Goal: Information Seeking & Learning: Stay updated

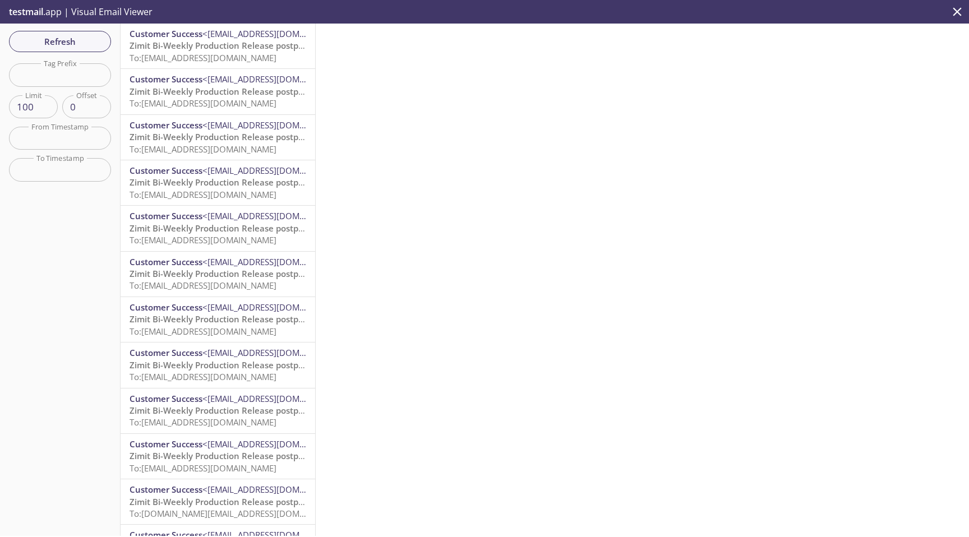
click at [186, 54] on span "To: [EMAIL_ADDRESS][DOMAIN_NAME]" at bounding box center [203, 57] width 147 height 11
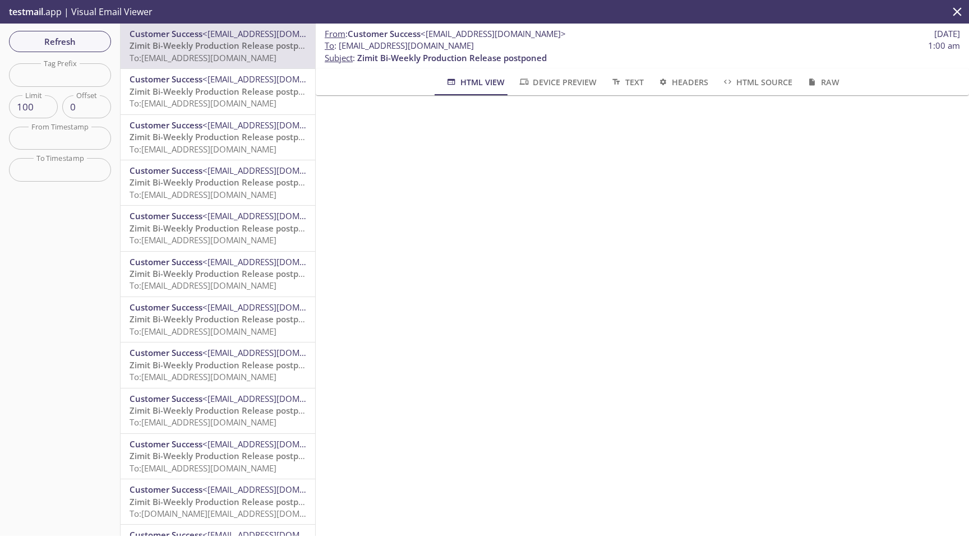
click at [209, 186] on span "Zimit Bi-Weekly Production Release postponed" at bounding box center [225, 182] width 190 height 11
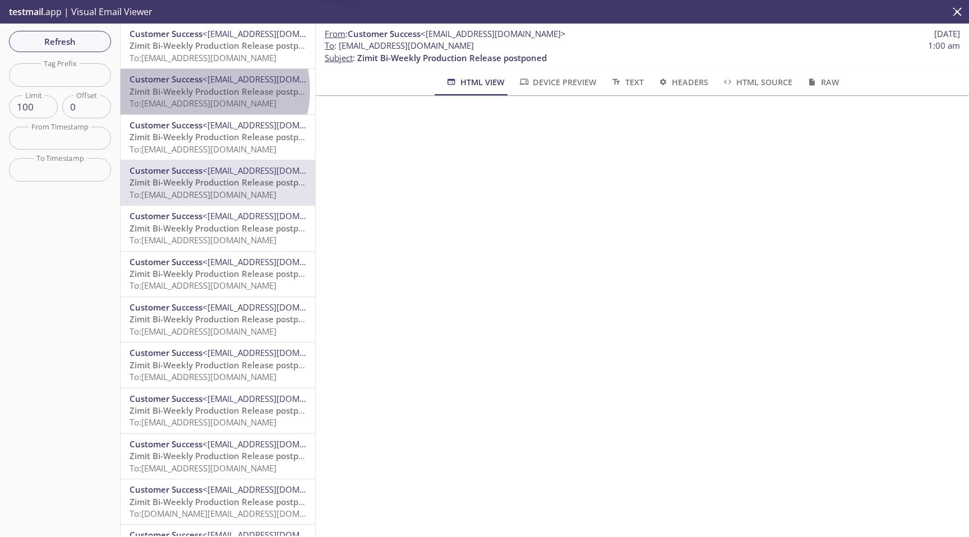
click at [209, 90] on span "Zimit Bi-Weekly Production Release postponed" at bounding box center [225, 91] width 190 height 11
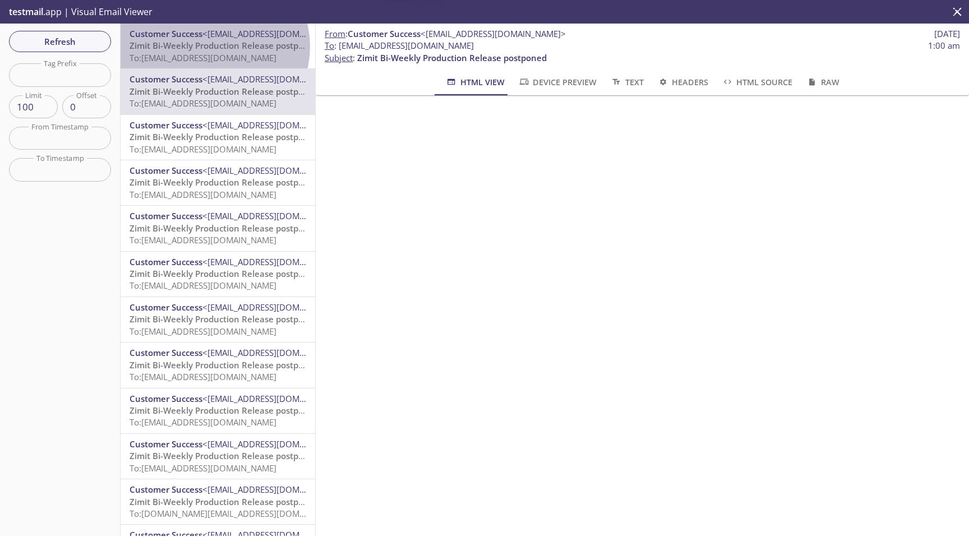
click at [214, 47] on span "Zimit Bi-Weekly Production Release postponed" at bounding box center [225, 45] width 190 height 11
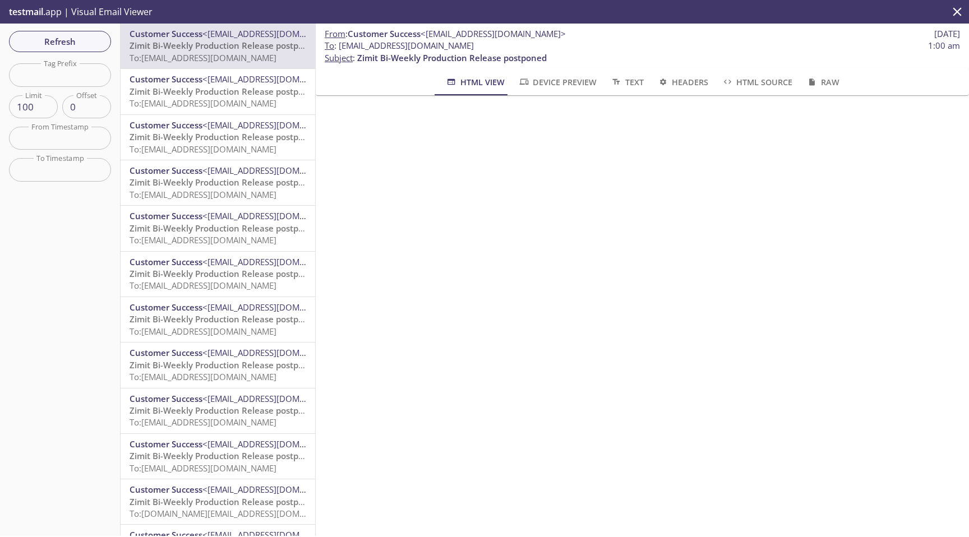
click at [207, 84] on span "<[EMAIL_ADDRESS][DOMAIN_NAME]>" at bounding box center [274, 78] width 145 height 11
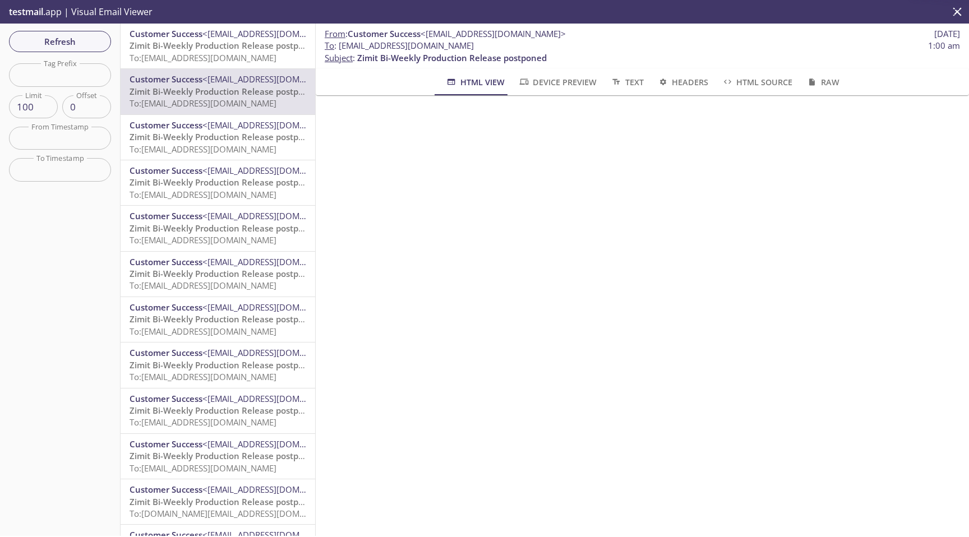
click at [215, 126] on span "<[EMAIL_ADDRESS][DOMAIN_NAME]>" at bounding box center [274, 124] width 145 height 11
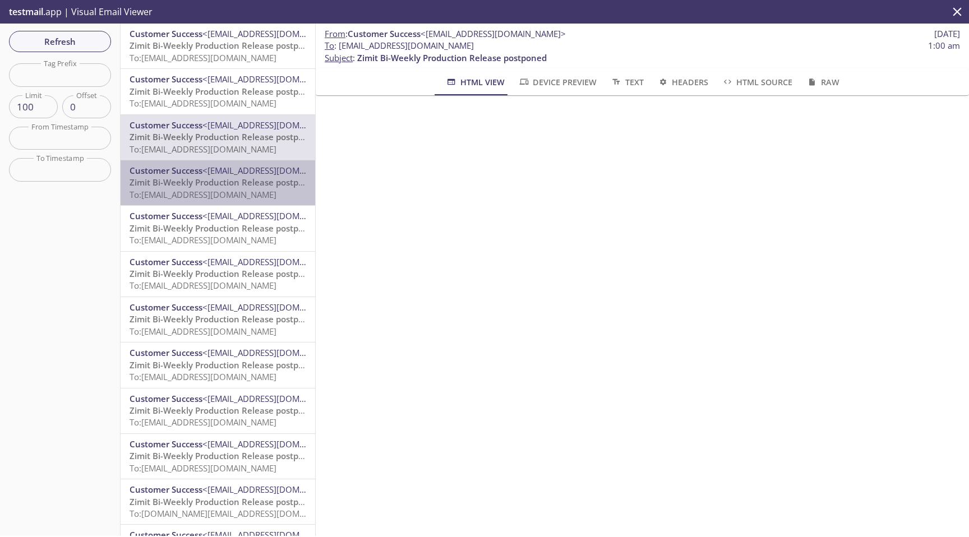
click at [231, 200] on span "To: [EMAIL_ADDRESS][DOMAIN_NAME]" at bounding box center [203, 194] width 147 height 11
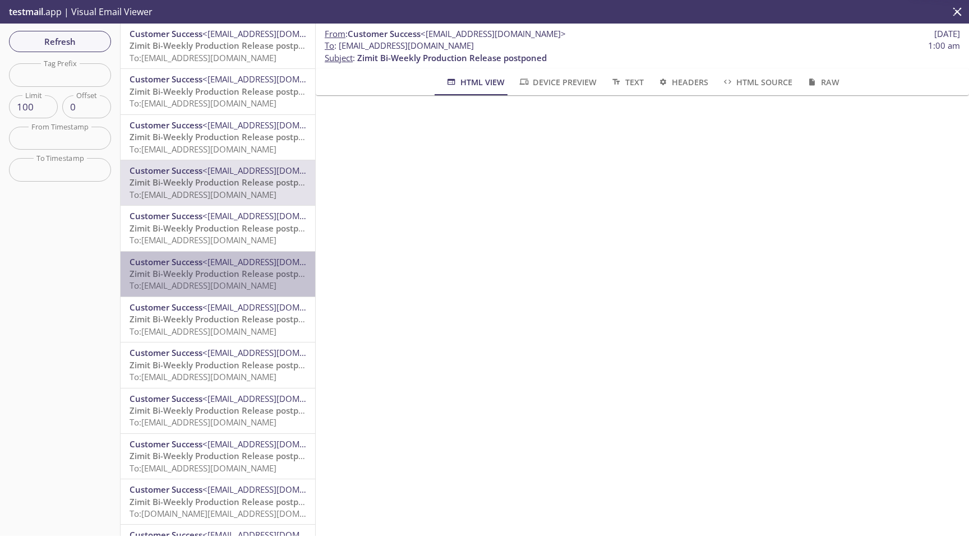
click at [243, 262] on span "<[EMAIL_ADDRESS][DOMAIN_NAME]>" at bounding box center [274, 261] width 145 height 11
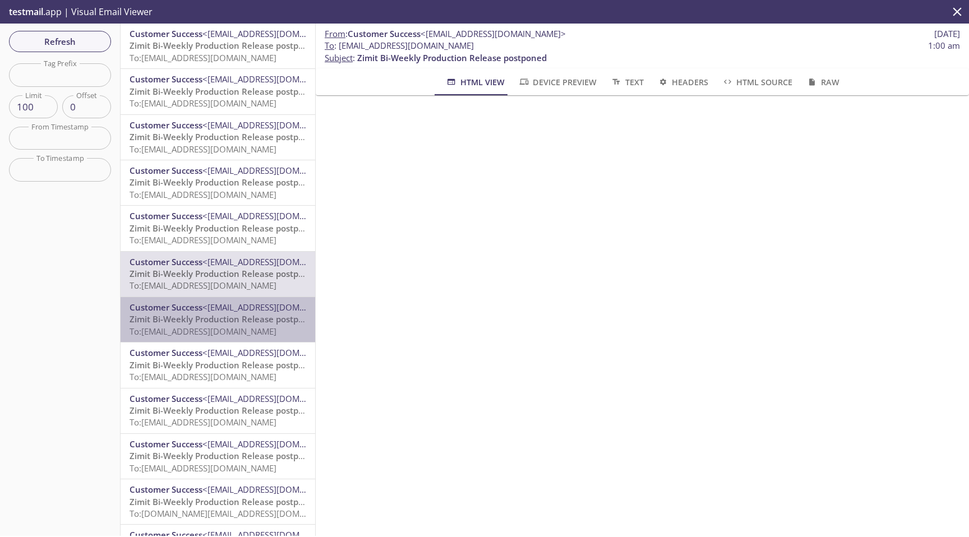
click at [239, 314] on span "Zimit Bi-Weekly Production Release postponed" at bounding box center [225, 318] width 190 height 11
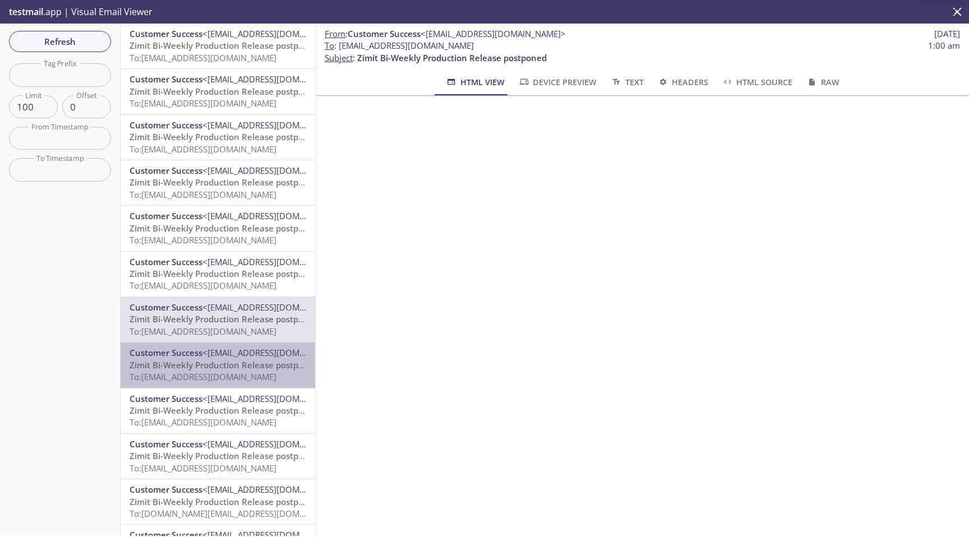
click at [233, 348] on span "<[EMAIL_ADDRESS][DOMAIN_NAME]>" at bounding box center [274, 352] width 145 height 11
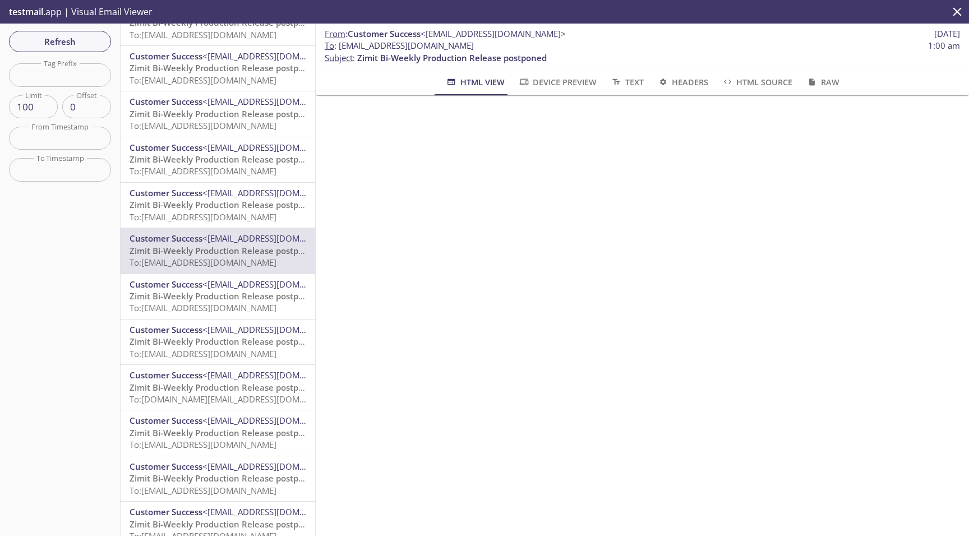
scroll to position [123, 0]
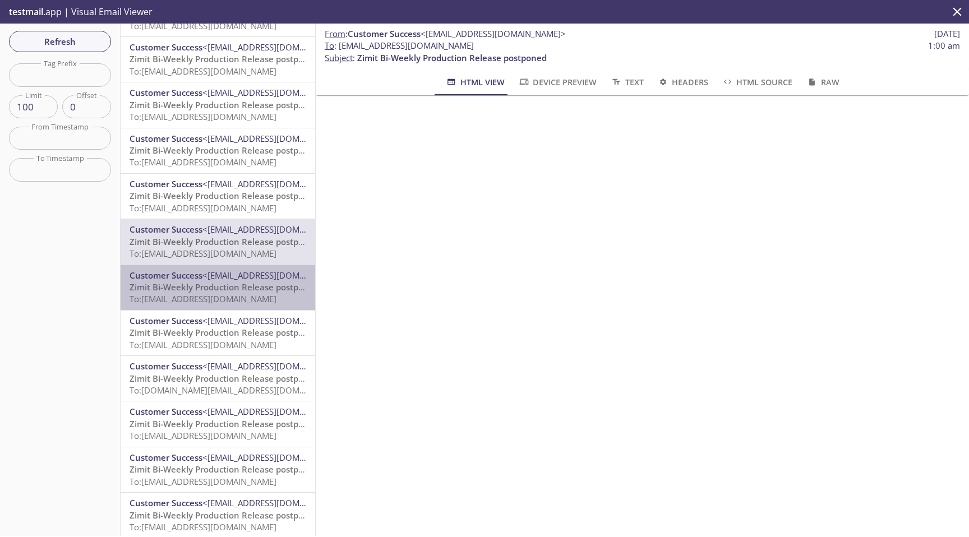
click at [234, 298] on span "To: [EMAIL_ADDRESS][DOMAIN_NAME]" at bounding box center [203, 298] width 147 height 11
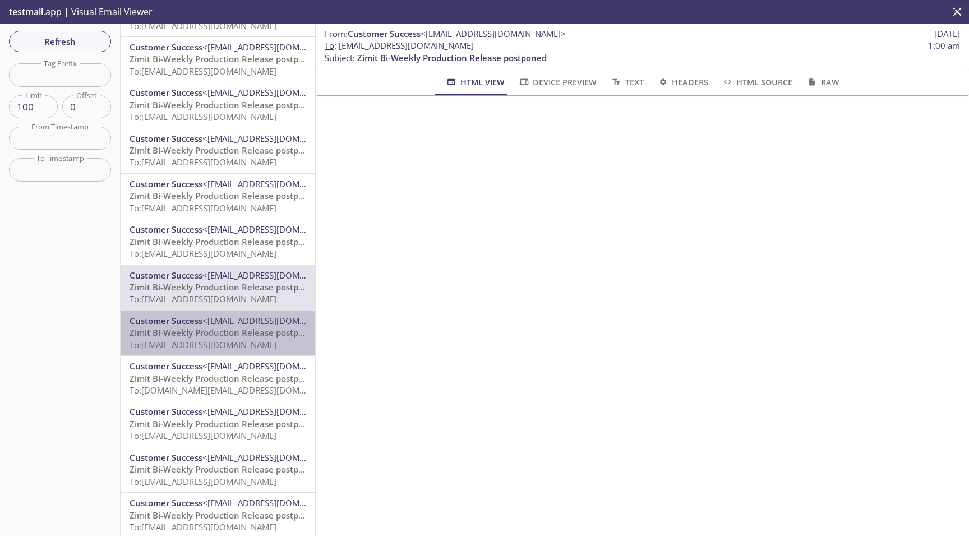
click at [232, 349] on span "To: [EMAIL_ADDRESS][DOMAIN_NAME]" at bounding box center [203, 344] width 147 height 11
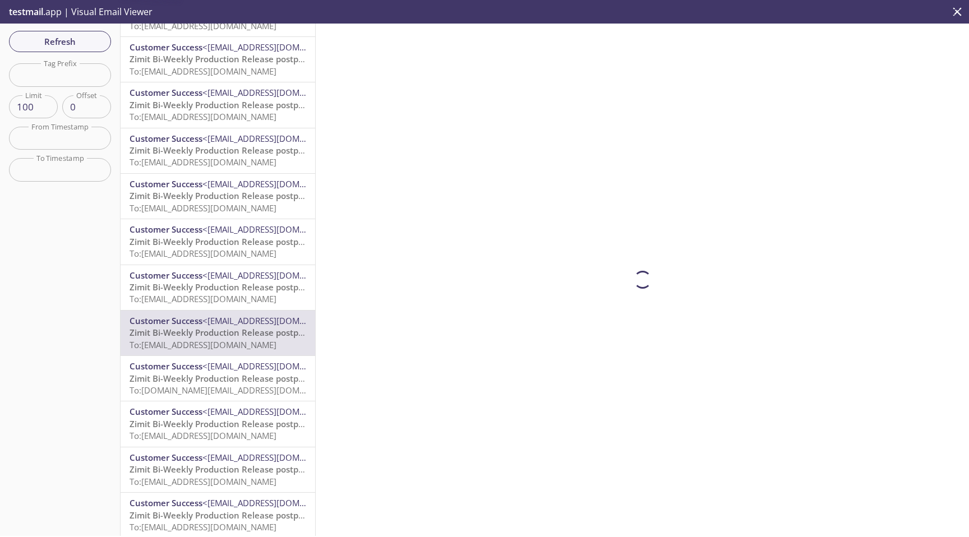
click at [232, 387] on span "To: [DOMAIN_NAME][EMAIL_ADDRESS][DOMAIN_NAME]" at bounding box center [236, 390] width 213 height 11
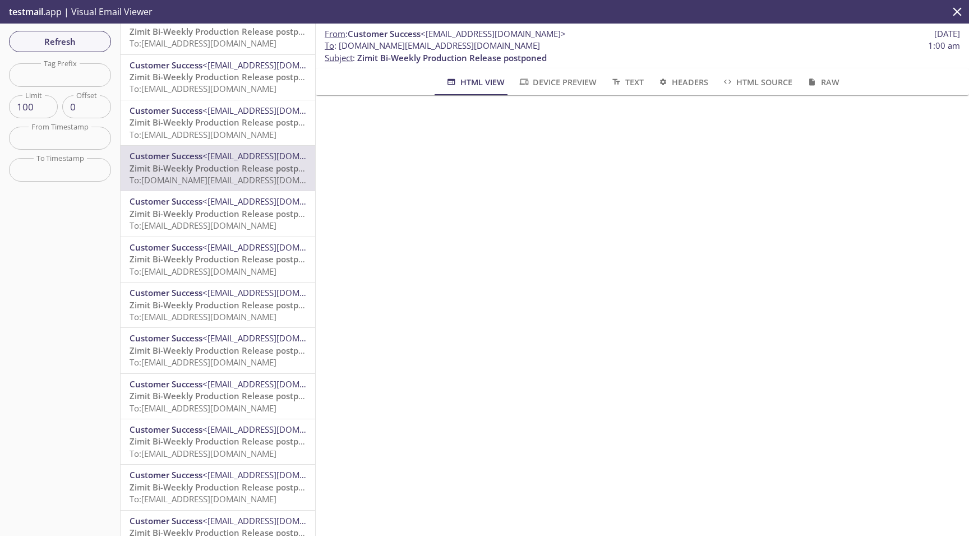
scroll to position [334, 0]
click at [241, 232] on div "Customer Success <[EMAIL_ADDRESS][DOMAIN_NAME]> Zimit Bi-Weekly Production Rele…" at bounding box center [218, 213] width 195 height 45
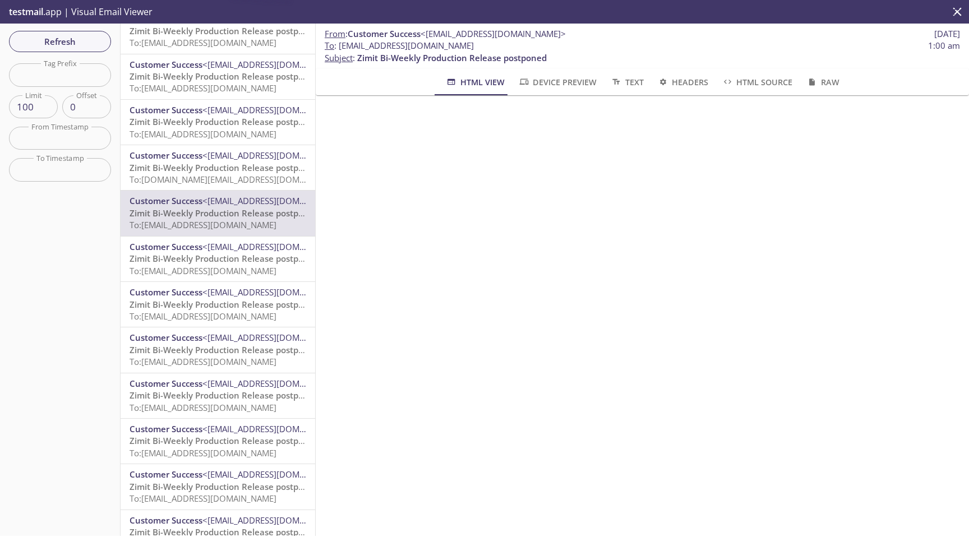
click at [242, 269] on span "To: [EMAIL_ADDRESS][DOMAIN_NAME]" at bounding box center [203, 270] width 147 height 11
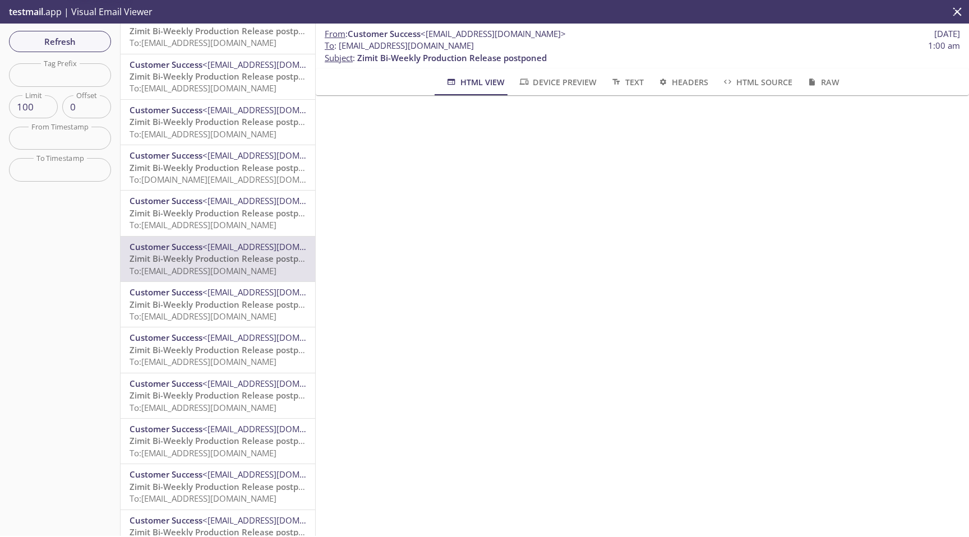
click at [237, 308] on span "Zimit Bi-Weekly Production Release postponed" at bounding box center [225, 304] width 190 height 11
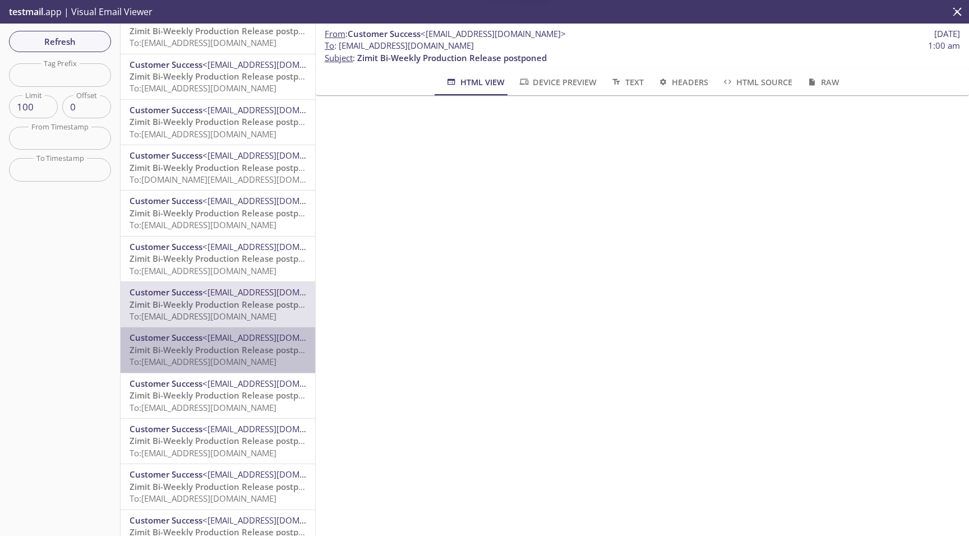
click at [237, 345] on span "Zimit Bi-Weekly Production Release postponed" at bounding box center [225, 349] width 190 height 11
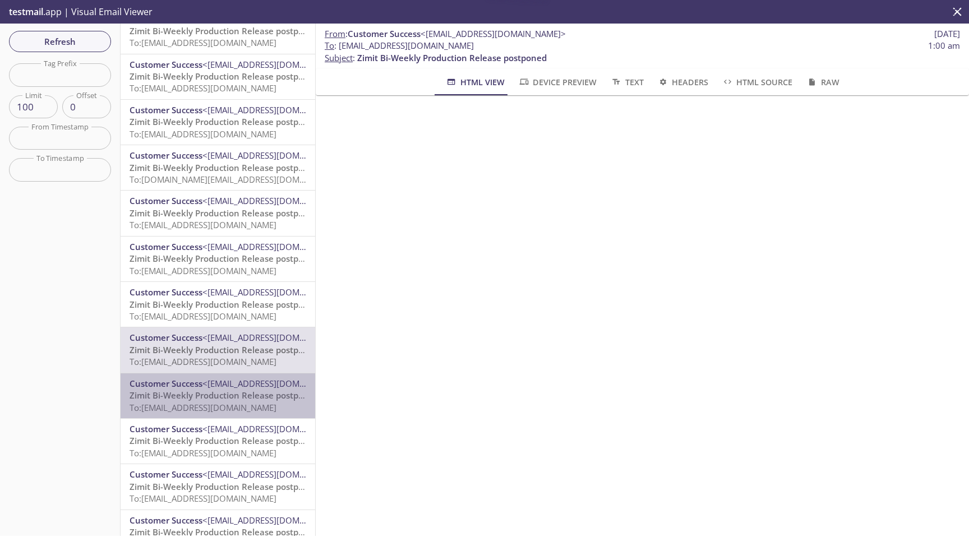
click at [250, 395] on span "Zimit Bi-Weekly Production Release postponed" at bounding box center [225, 395] width 190 height 11
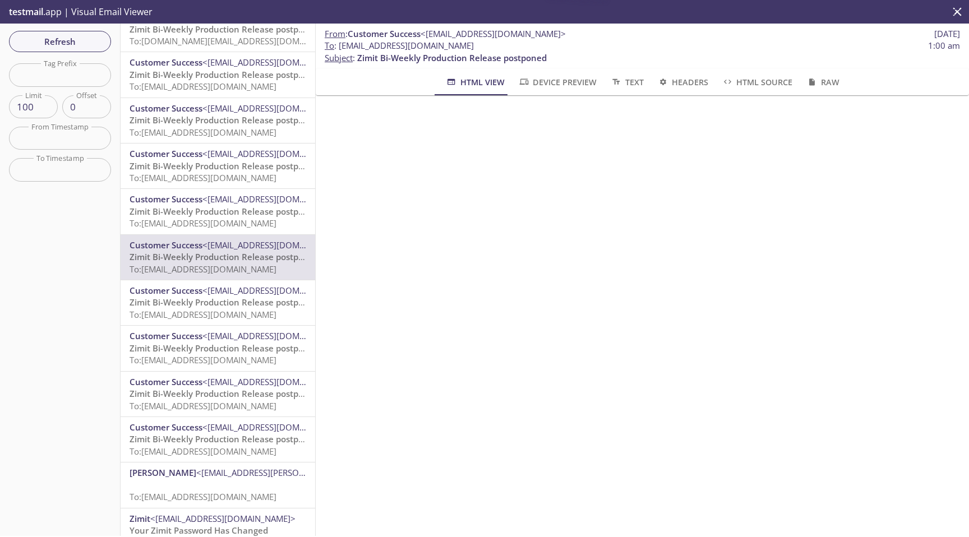
scroll to position [519, 0]
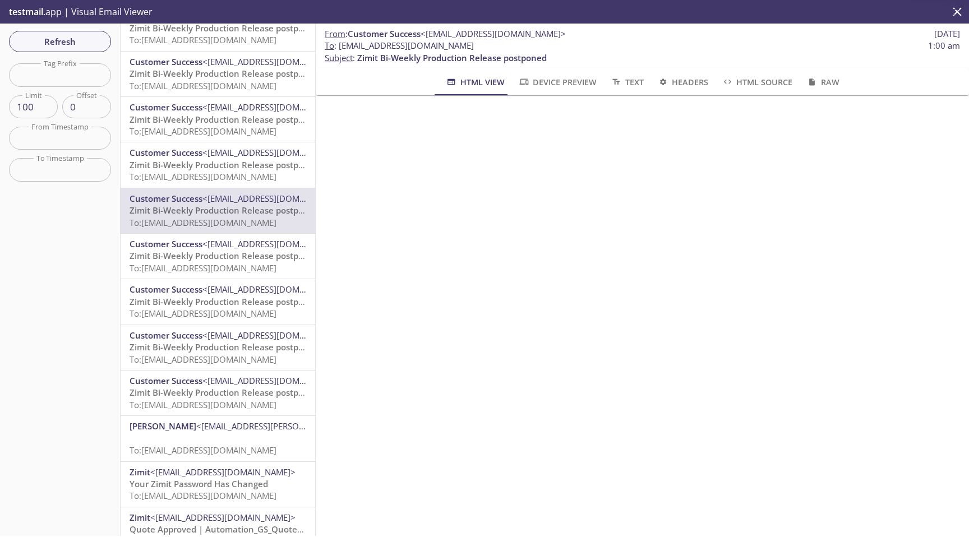
click at [256, 247] on span "<[EMAIL_ADDRESS][DOMAIN_NAME]>" at bounding box center [274, 243] width 145 height 11
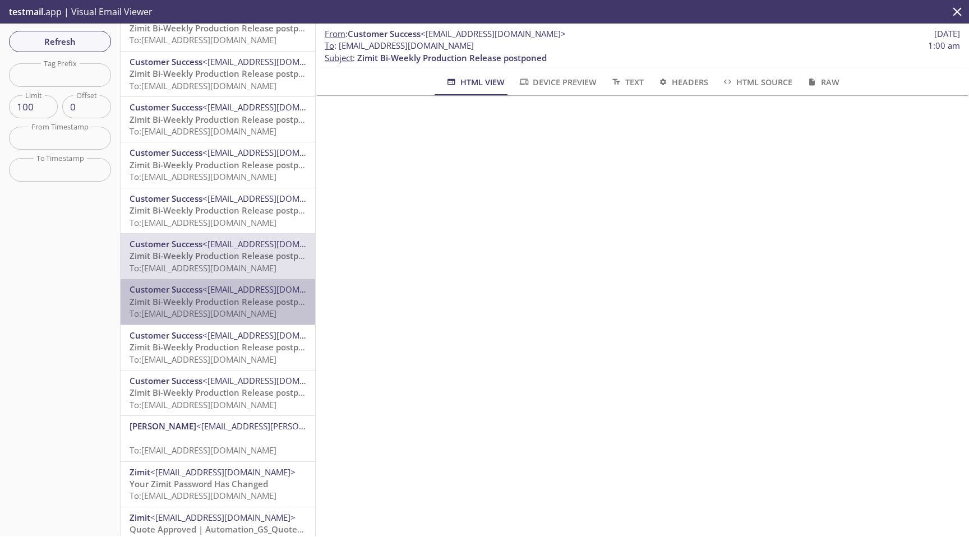
click at [248, 309] on span "To: [EMAIL_ADDRESS][DOMAIN_NAME]" at bounding box center [203, 313] width 147 height 11
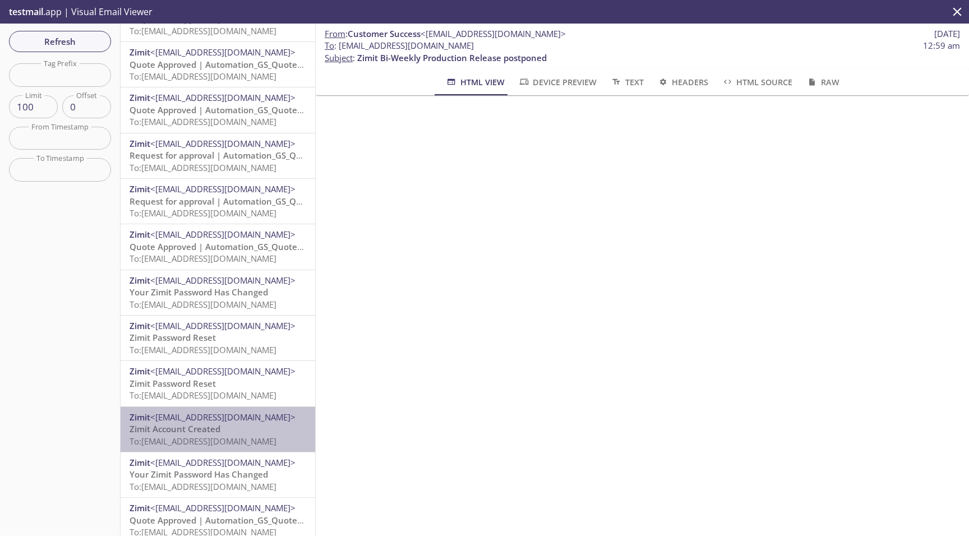
click at [248, 417] on span "<[EMAIL_ADDRESS][DOMAIN_NAME]>" at bounding box center [222, 417] width 145 height 11
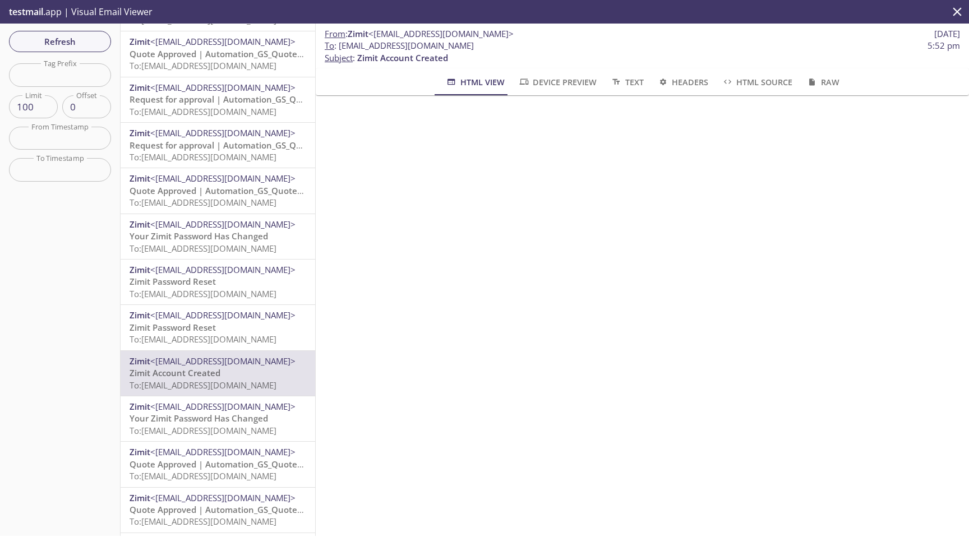
scroll to position [1237, 0]
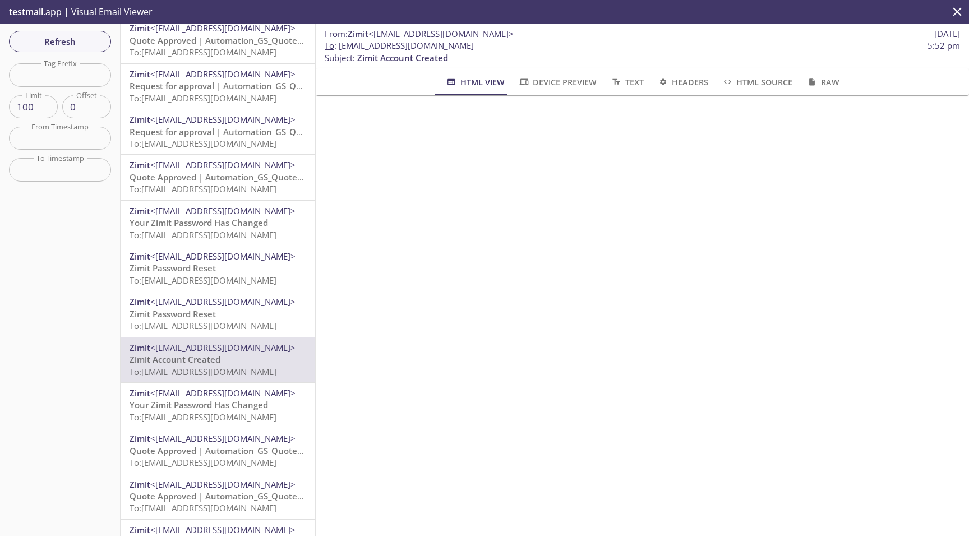
click at [230, 313] on p "Zimit Password Reset To: [EMAIL_ADDRESS][DOMAIN_NAME]" at bounding box center [218, 320] width 177 height 24
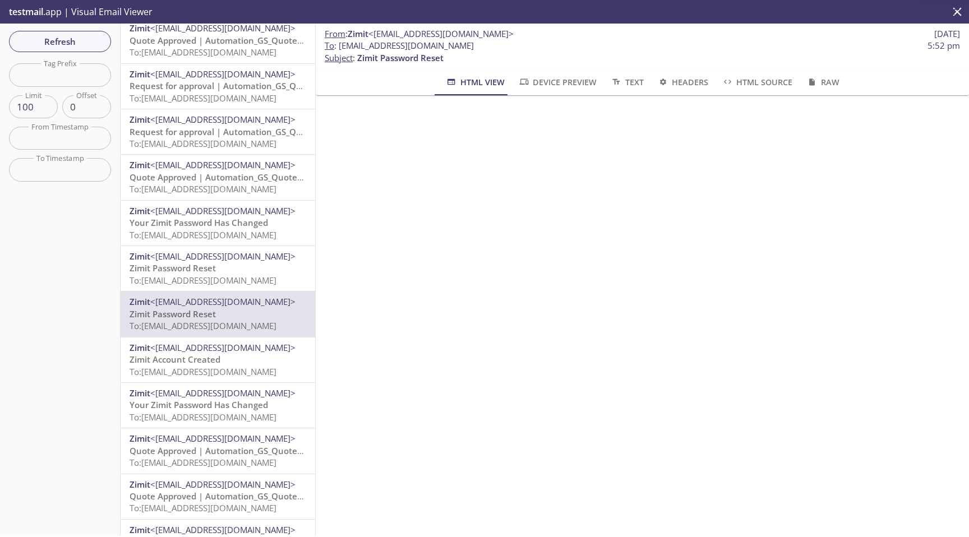
click at [232, 272] on p "Zimit Password Reset To: [EMAIL_ADDRESS][DOMAIN_NAME]" at bounding box center [218, 274] width 177 height 24
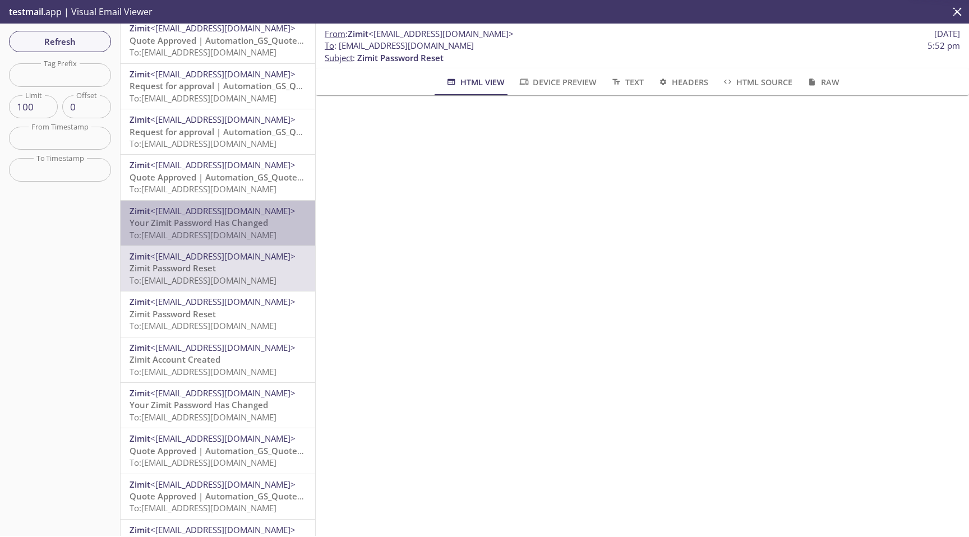
click at [239, 225] on span "Your Zimit Password Has Changed" at bounding box center [199, 222] width 139 height 11
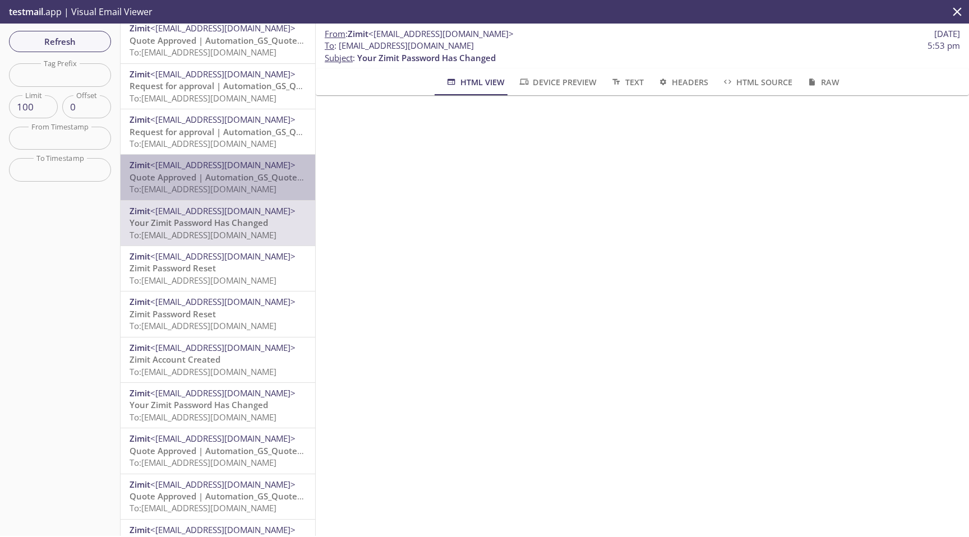
click at [237, 180] on span "Quote Approved | Automation_GS_Quote4wjxr" at bounding box center [225, 177] width 190 height 11
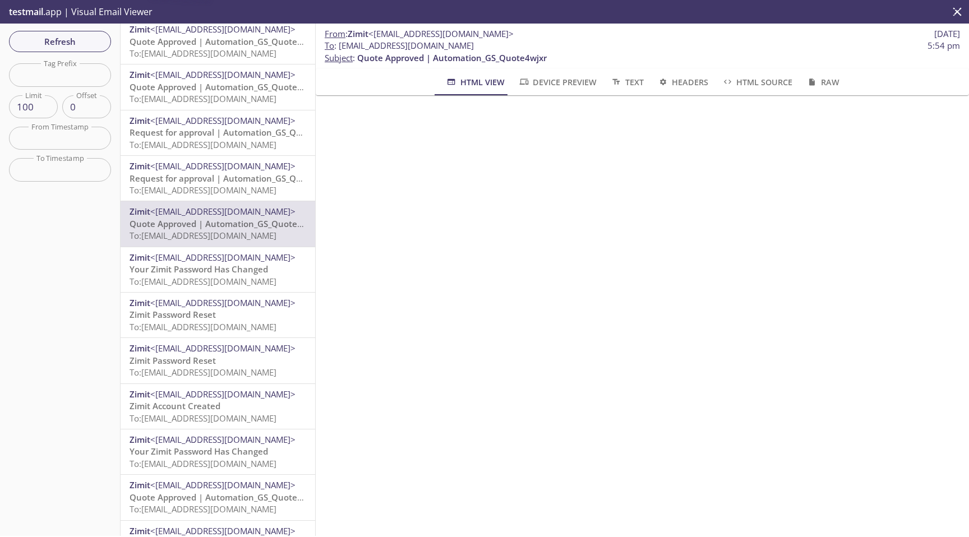
scroll to position [1160, 0]
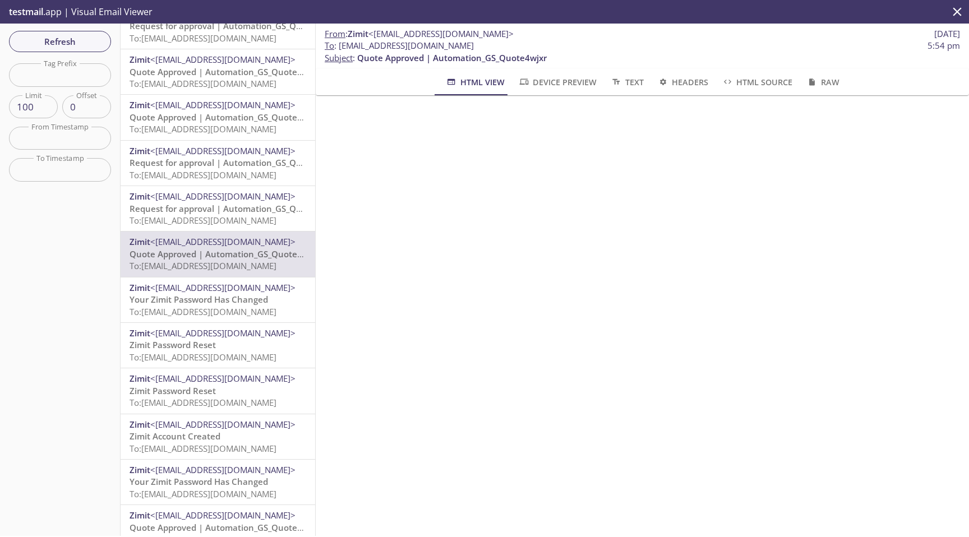
click at [241, 218] on span "To: [EMAIL_ADDRESS][DOMAIN_NAME]" at bounding box center [203, 220] width 147 height 11
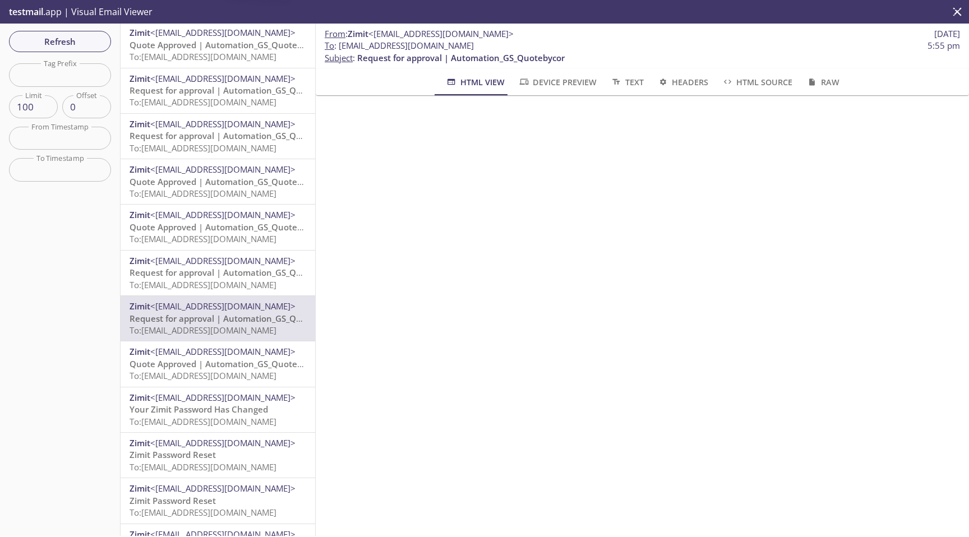
scroll to position [1040, 0]
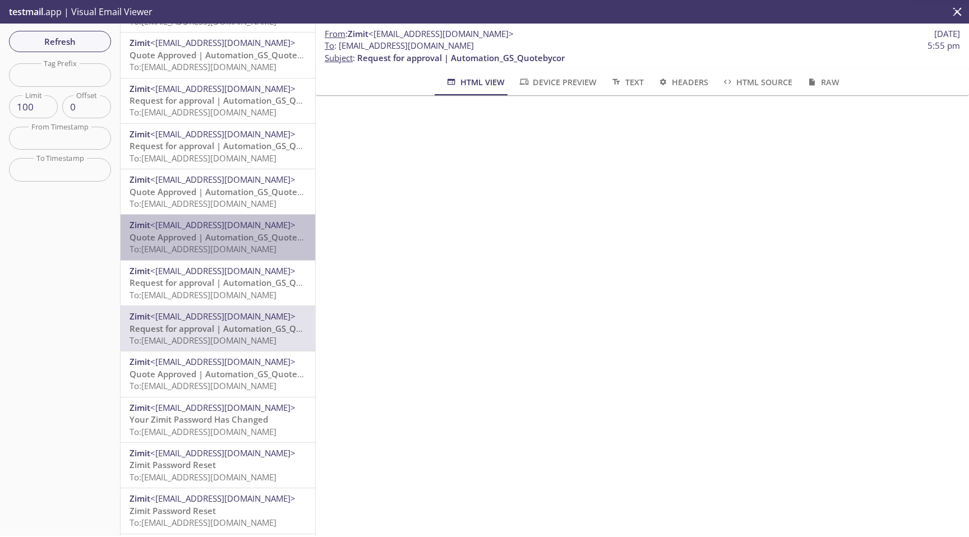
click at [240, 243] on span "To: [EMAIL_ADDRESS][DOMAIN_NAME]" at bounding box center [203, 248] width 147 height 11
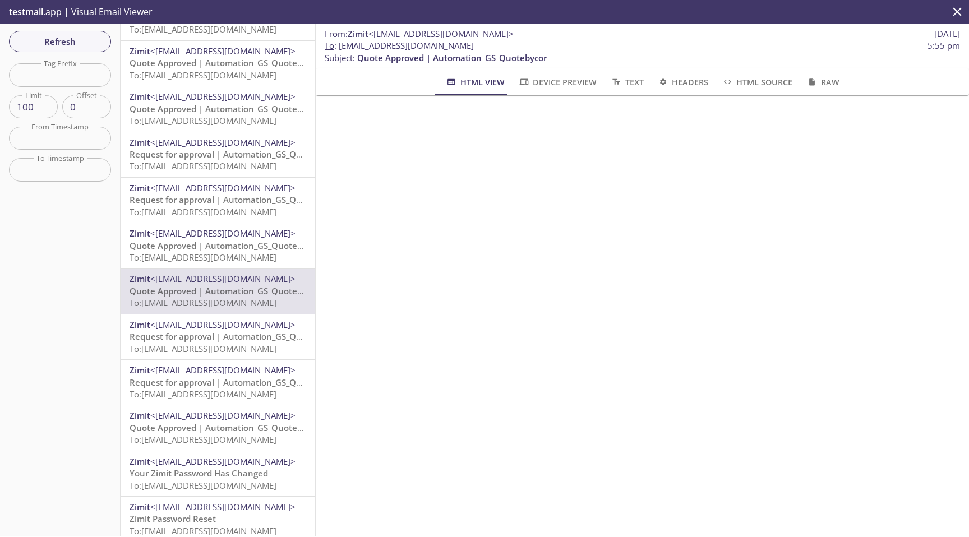
click at [243, 193] on span "<[EMAIL_ADDRESS][DOMAIN_NAME]>" at bounding box center [222, 187] width 145 height 11
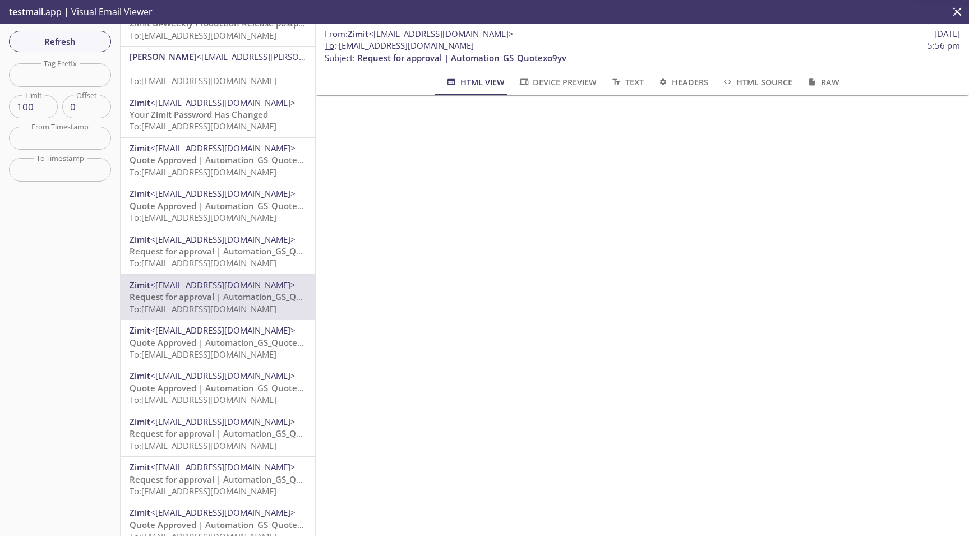
scroll to position [852, 0]
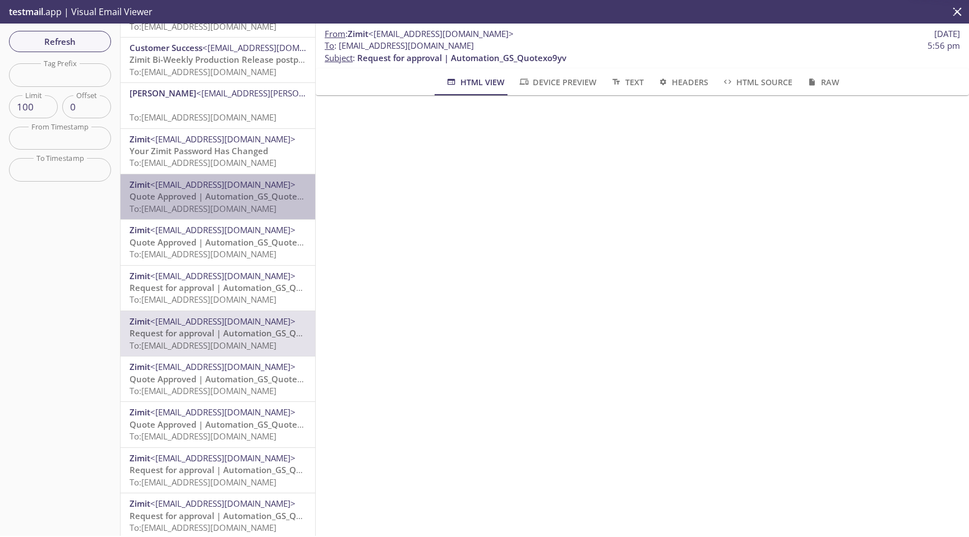
click at [243, 193] on span "Quote Approved | Automation_GS_Quotexo9yv" at bounding box center [225, 196] width 191 height 11
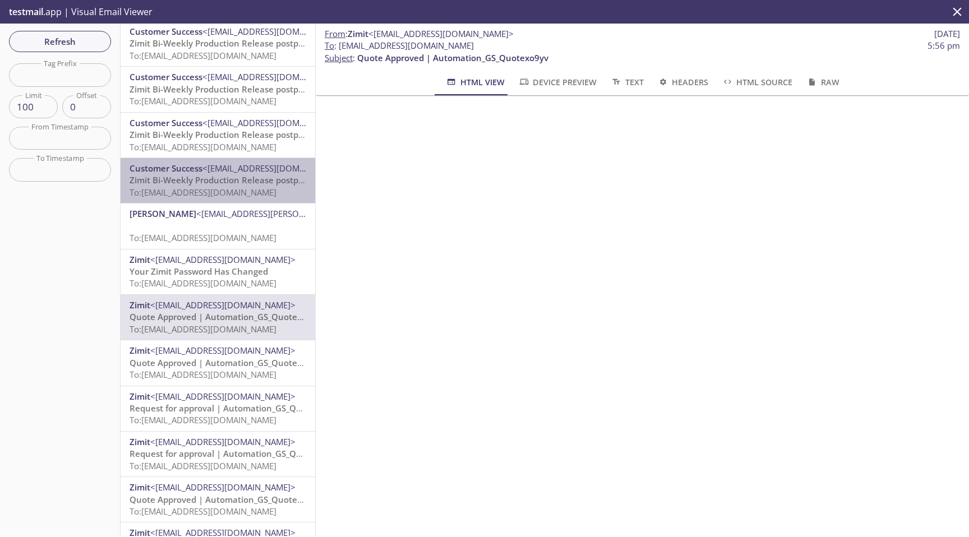
click at [243, 193] on span "To: [EMAIL_ADDRESS][DOMAIN_NAME]" at bounding box center [203, 192] width 147 height 11
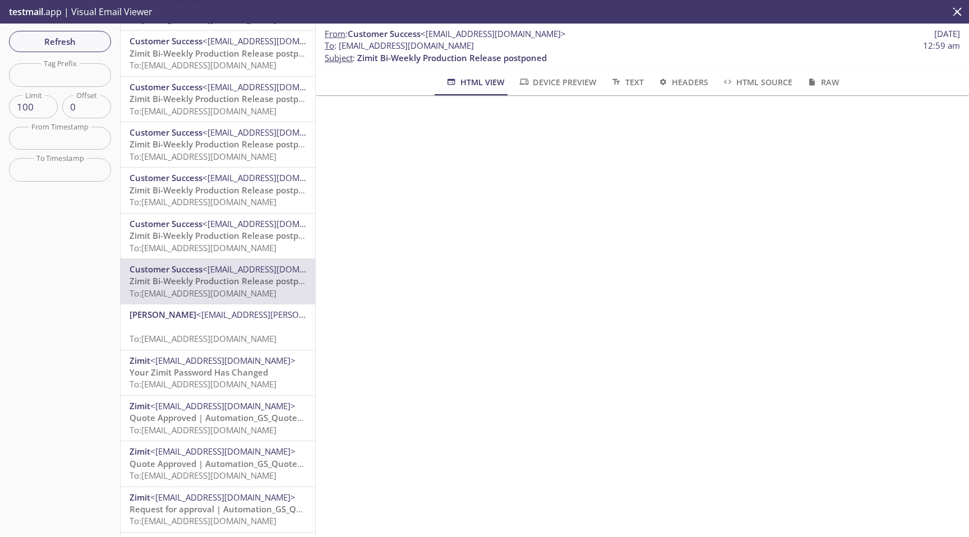
scroll to position [526, 0]
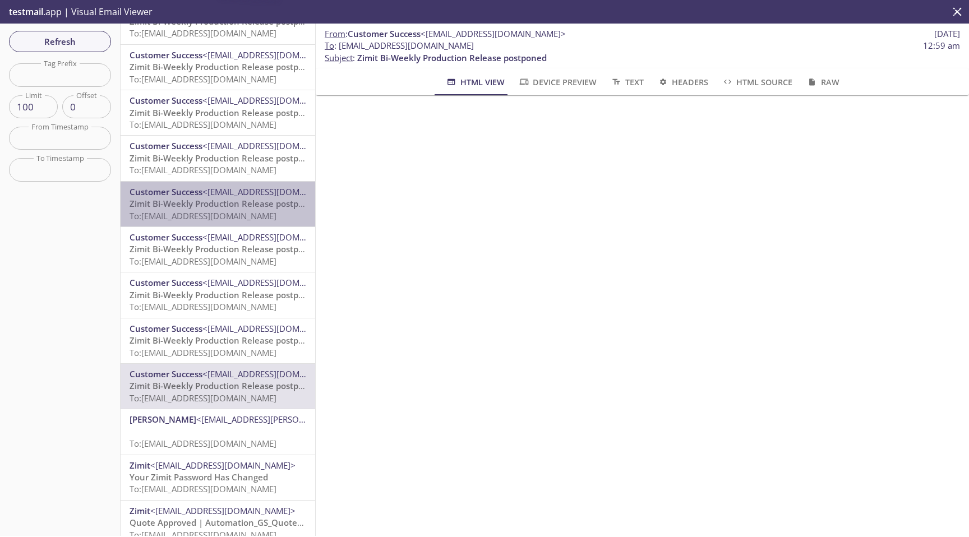
click at [243, 193] on span "<[EMAIL_ADDRESS][DOMAIN_NAME]>" at bounding box center [274, 191] width 145 height 11
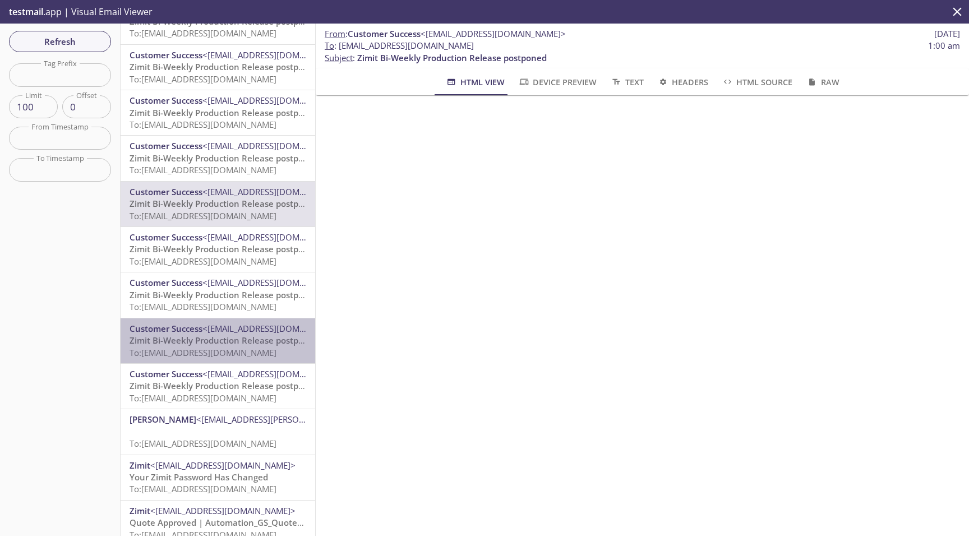
click at [239, 335] on span "Zimit Bi-Weekly Production Release postponed" at bounding box center [225, 340] width 190 height 11
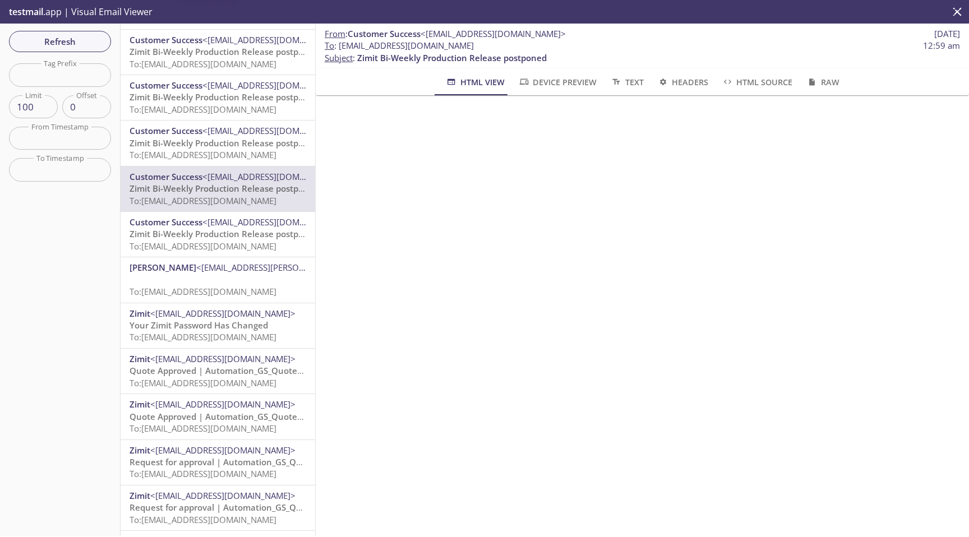
scroll to position [689, 0]
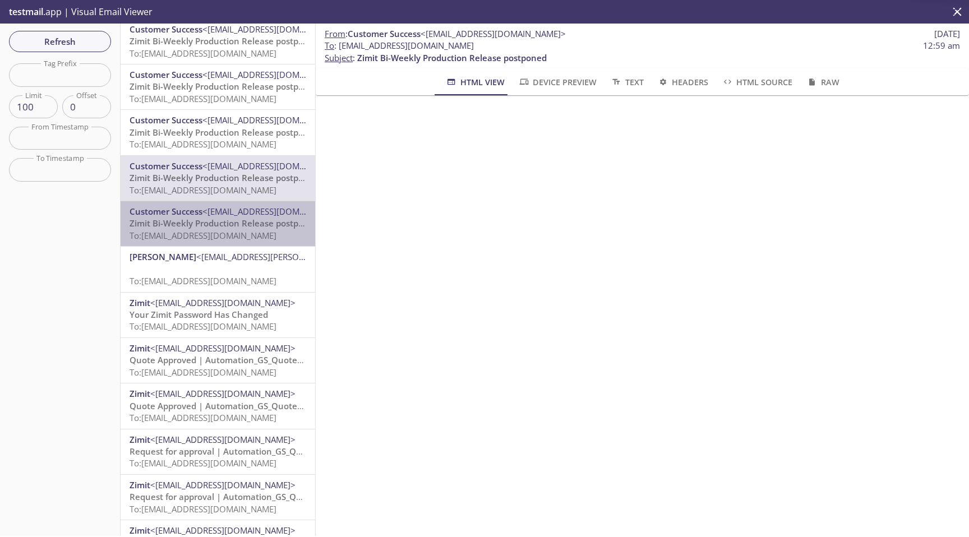
click at [234, 230] on span "To: [EMAIL_ADDRESS][DOMAIN_NAME]" at bounding box center [203, 235] width 147 height 11
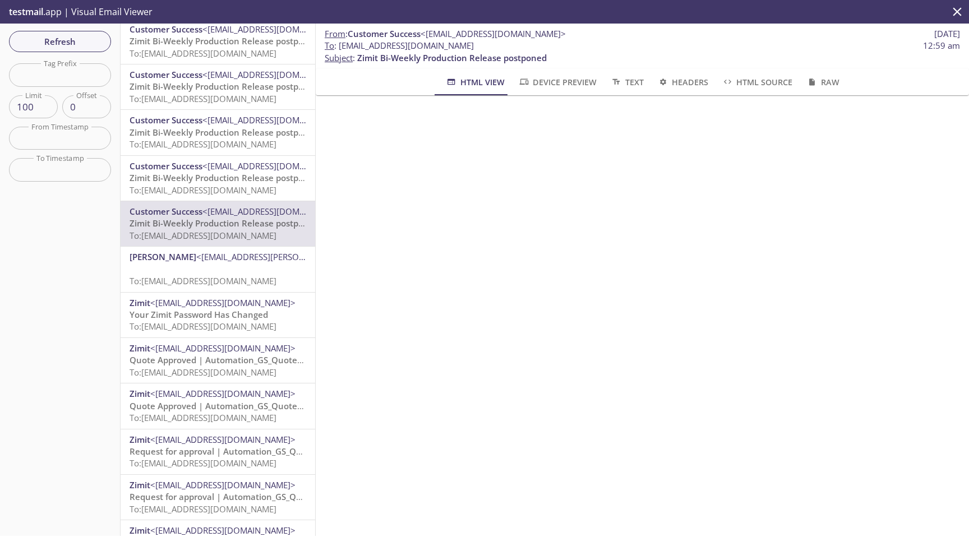
click at [229, 269] on p "To: [EMAIL_ADDRESS][DOMAIN_NAME]" at bounding box center [218, 276] width 177 height 24
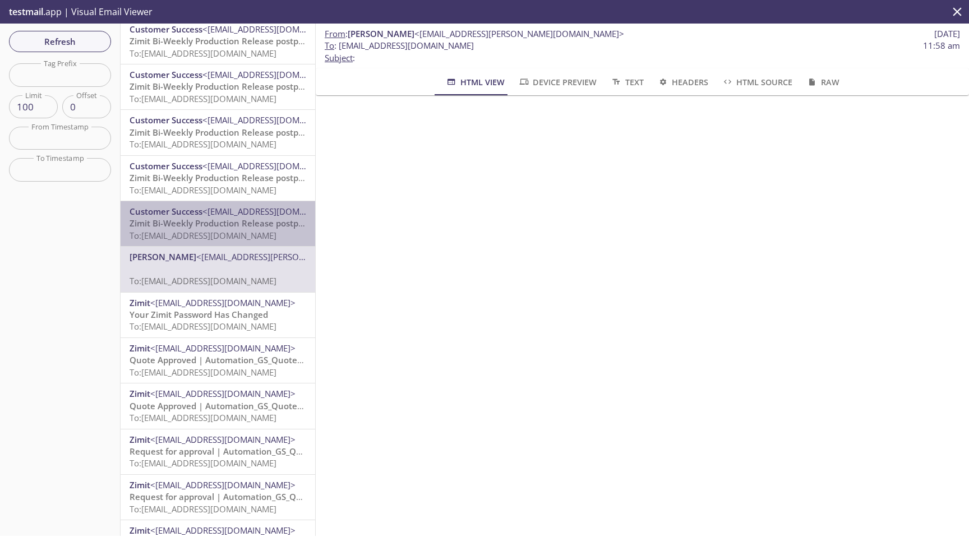
click at [237, 244] on div "Customer Success <[EMAIL_ADDRESS][DOMAIN_NAME]> Zimit Bi-Weekly Production Rele…" at bounding box center [218, 223] width 195 height 45
